Goal: Task Accomplishment & Management: Manage account settings

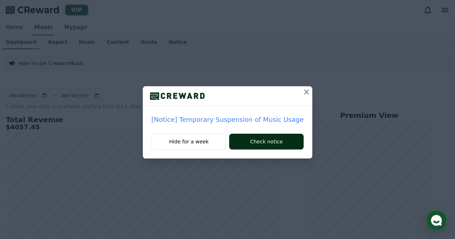
click at [274, 141] on button "Check notice" at bounding box center [266, 142] width 74 height 16
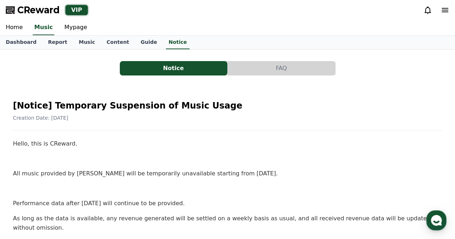
click at [35, 9] on span "CReward" at bounding box center [38, 10] width 42 height 12
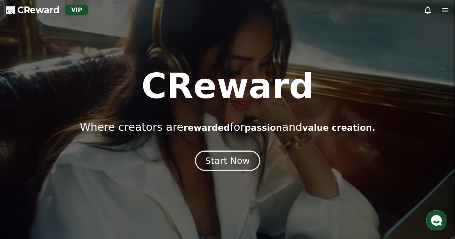
click at [232, 160] on div "Start Now" at bounding box center [227, 161] width 45 height 12
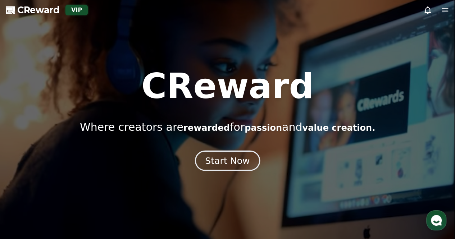
click at [226, 157] on div "Start Now" at bounding box center [227, 161] width 45 height 12
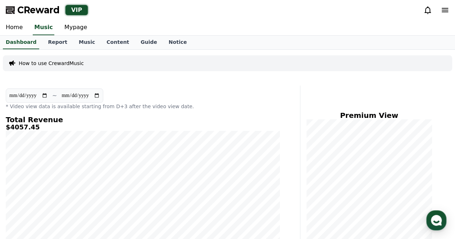
click at [50, 9] on span "CReward" at bounding box center [38, 10] width 42 height 12
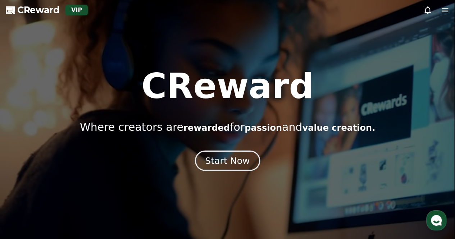
click at [231, 165] on div "Start Now" at bounding box center [227, 161] width 45 height 12
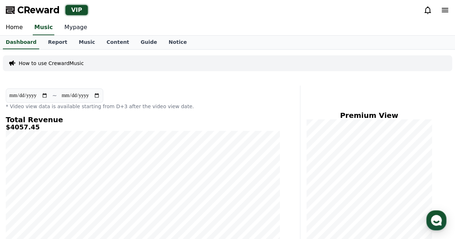
click at [78, 32] on link "Mypage" at bounding box center [76, 27] width 34 height 15
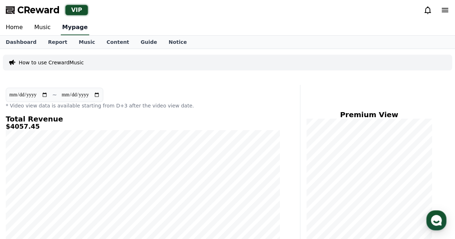
select select "**********"
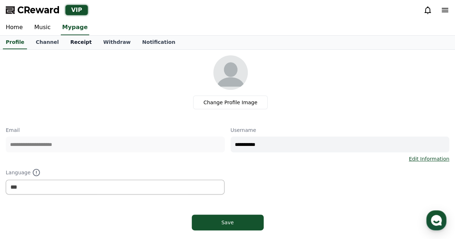
click at [83, 43] on link "Receipt" at bounding box center [80, 43] width 33 height 14
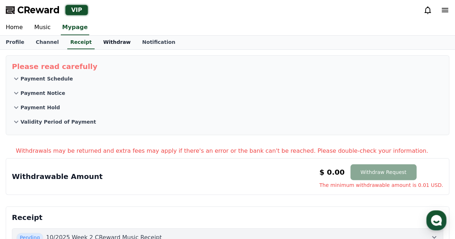
click at [114, 41] on link "Withdraw" at bounding box center [116, 43] width 39 height 14
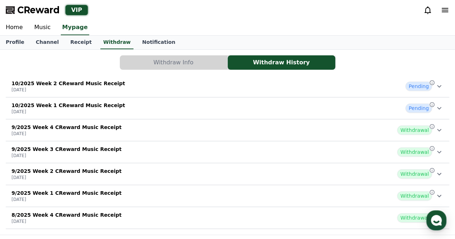
click at [439, 108] on icon at bounding box center [439, 108] width 4 height 3
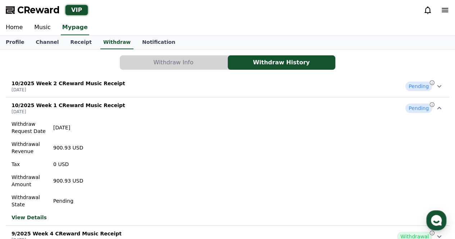
click at [440, 82] on icon at bounding box center [439, 86] width 9 height 9
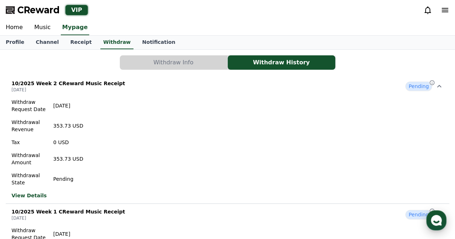
click at [437, 225] on use "button" at bounding box center [436, 220] width 11 height 11
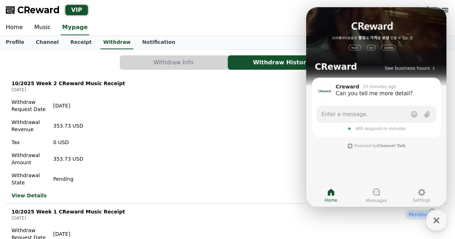
click at [31, 6] on span "CReward" at bounding box center [38, 10] width 42 height 12
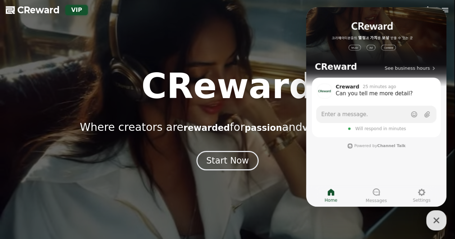
click at [431, 218] on icon "button" at bounding box center [436, 220] width 13 height 13
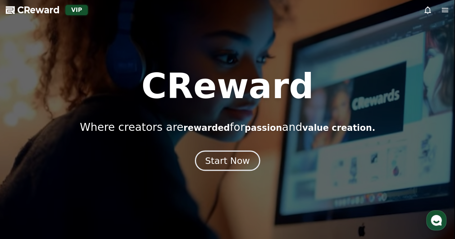
click at [234, 160] on div "Start Now" at bounding box center [227, 161] width 45 height 12
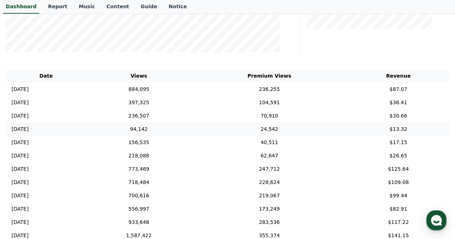
scroll to position [72, 0]
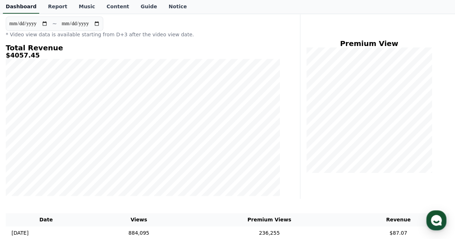
click at [16, 6] on link "Dashboard" at bounding box center [21, 7] width 36 height 14
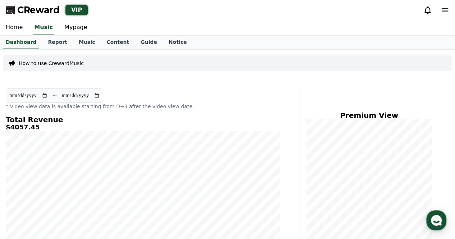
click at [10, 26] on link "Home" at bounding box center [14, 27] width 28 height 15
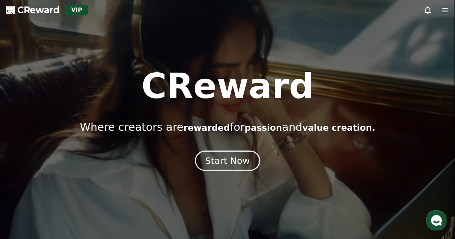
click at [226, 167] on button "Start Now" at bounding box center [227, 160] width 65 height 21
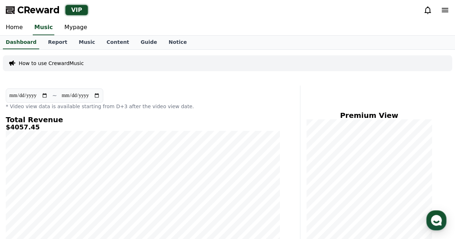
scroll to position [252, 0]
